Goal: Task Accomplishment & Management: Complete application form

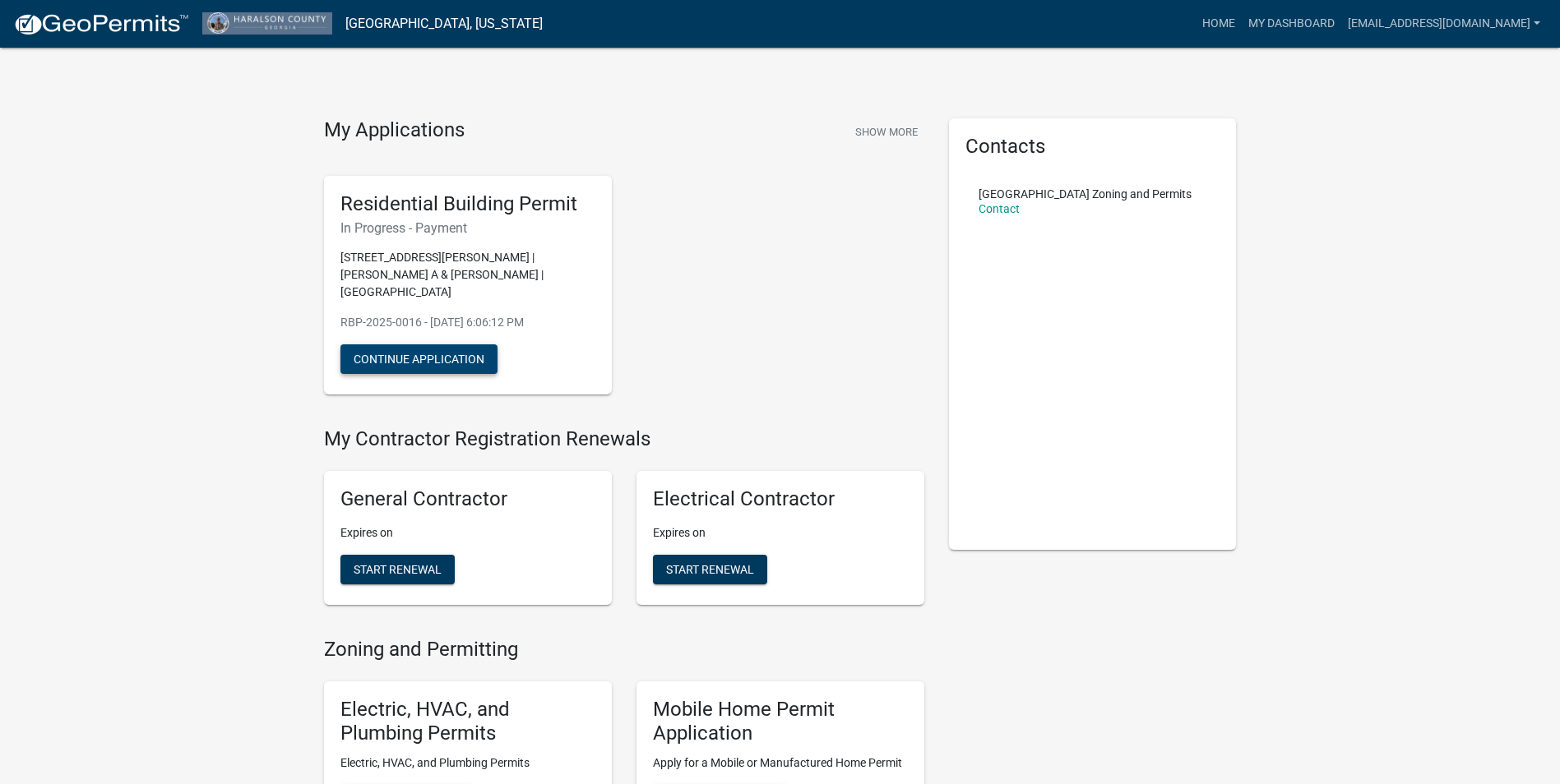
click at [427, 356] on button "Continue Application" at bounding box center [419, 359] width 157 height 30
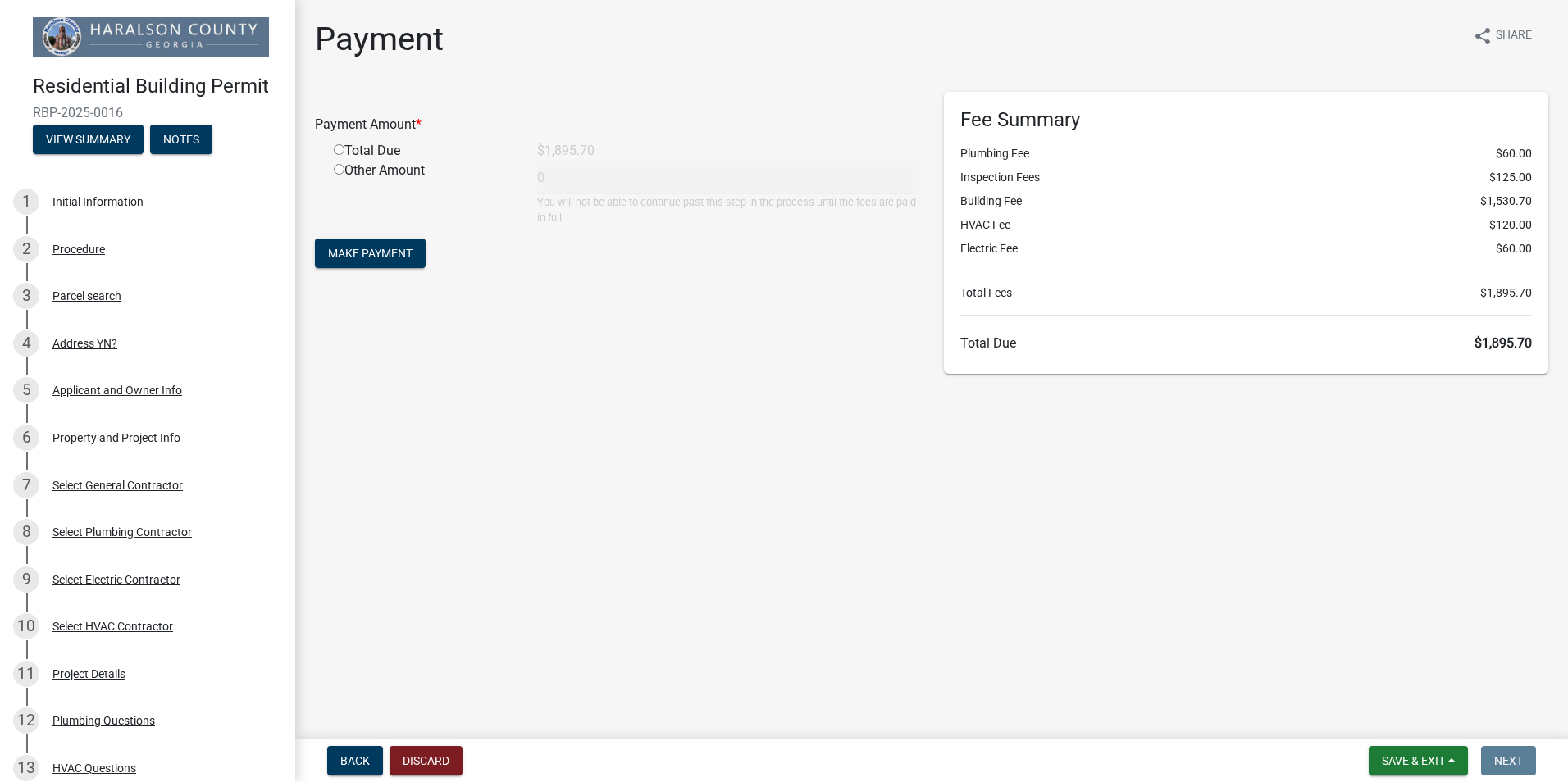
click at [338, 148] on input "radio" at bounding box center [339, 149] width 10 height 10
radio input "true"
type input "1895.7"
click at [391, 258] on span "Make Payment" at bounding box center [370, 253] width 85 height 13
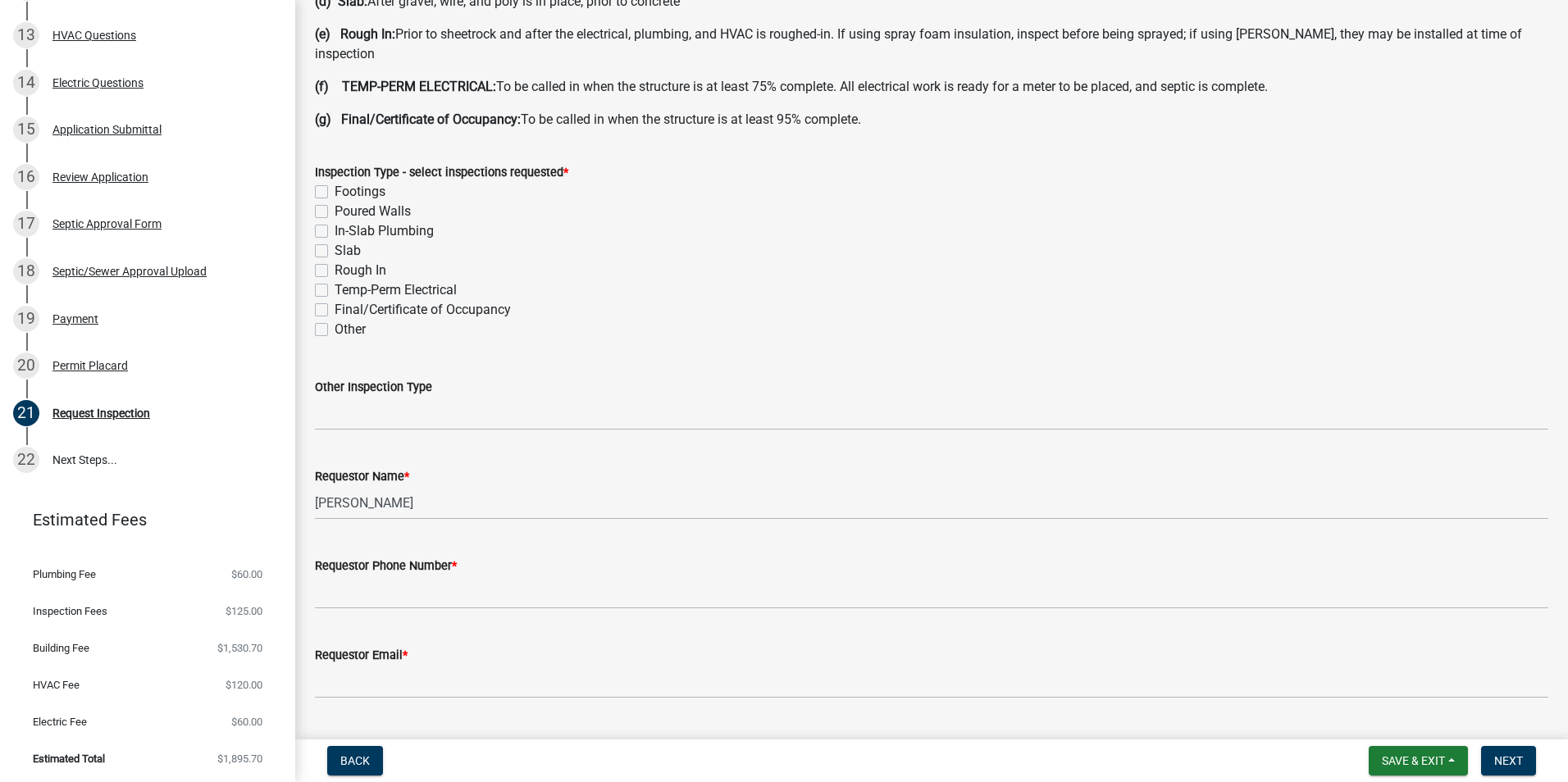
scroll to position [492, 0]
